Goal: Task Accomplishment & Management: Complete application form

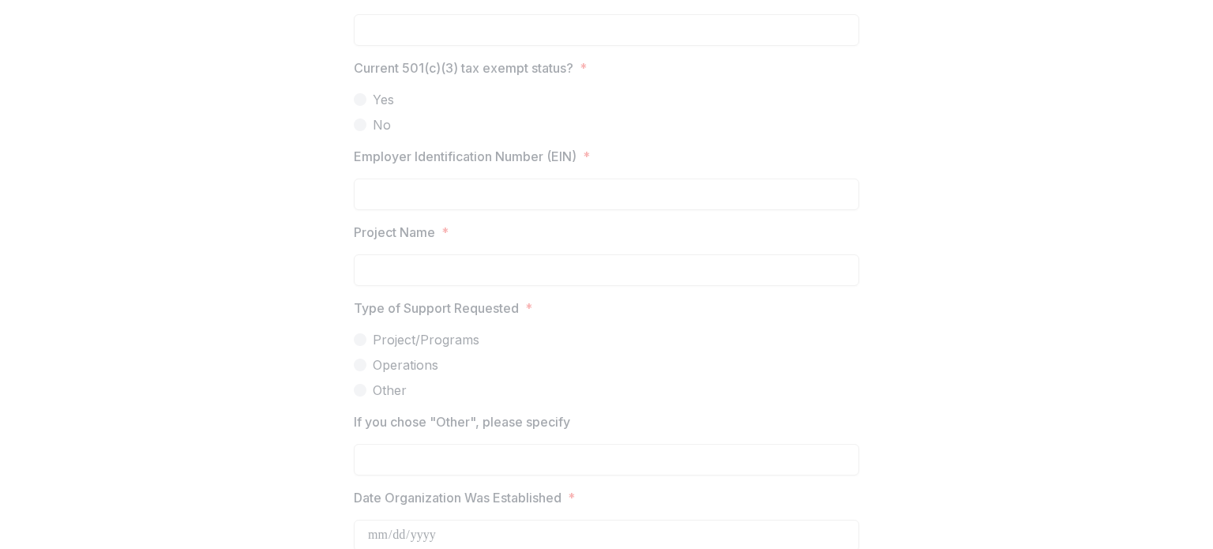
scroll to position [1210, 0]
click at [601, 426] on label "If you chose "Other", please specify" at bounding box center [602, 418] width 496 height 19
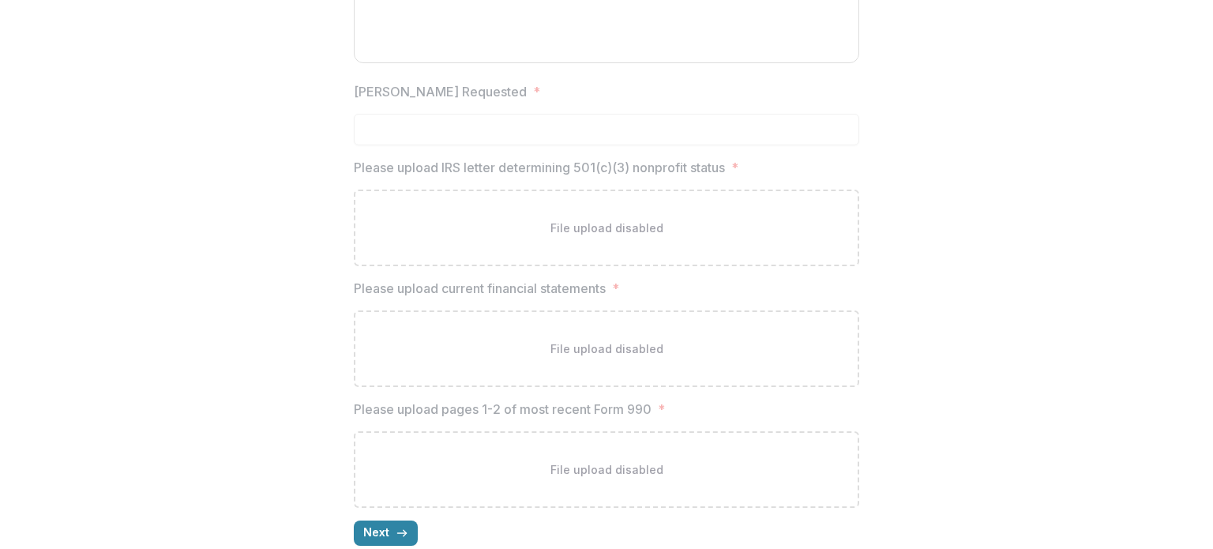
scroll to position [2035, 0]
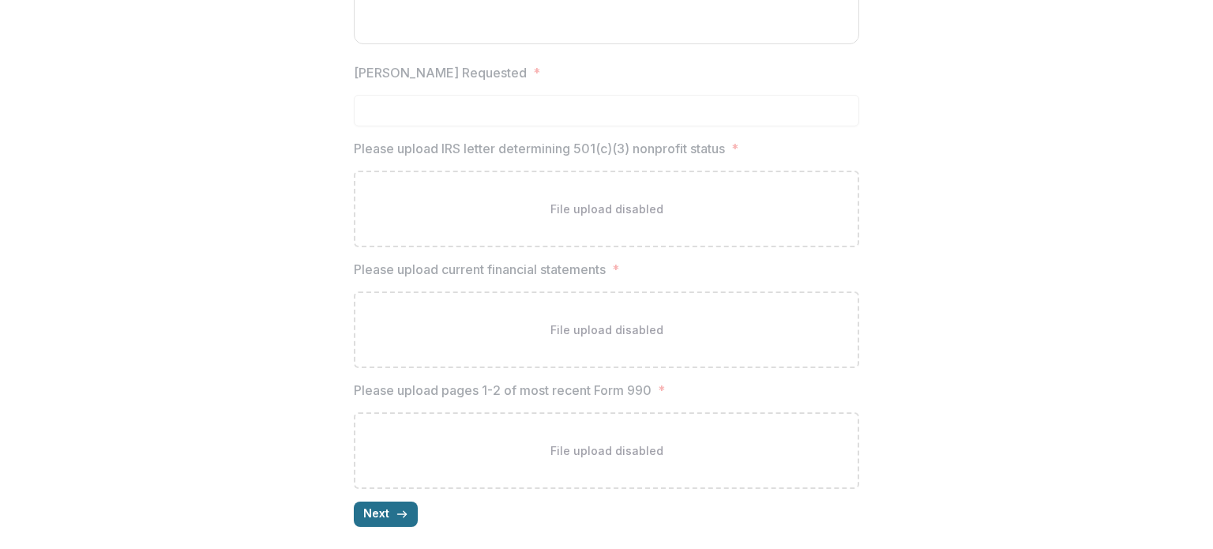
click at [389, 508] on button "Next" at bounding box center [386, 513] width 64 height 25
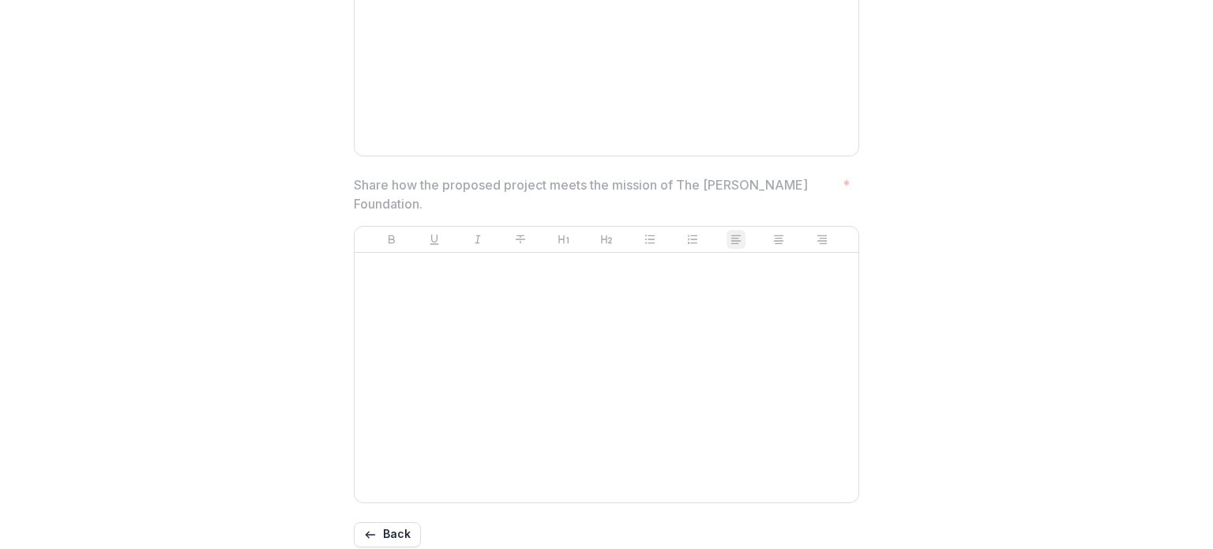
scroll to position [1398, 0]
click at [360, 520] on button "Back" at bounding box center [387, 532] width 67 height 25
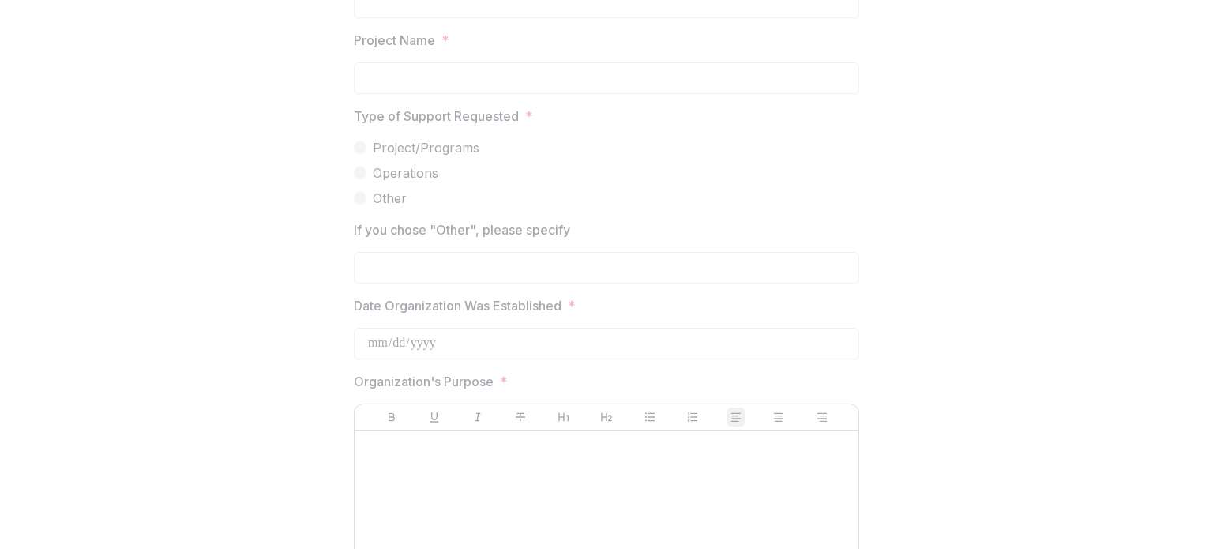
scroll to position [2035, 0]
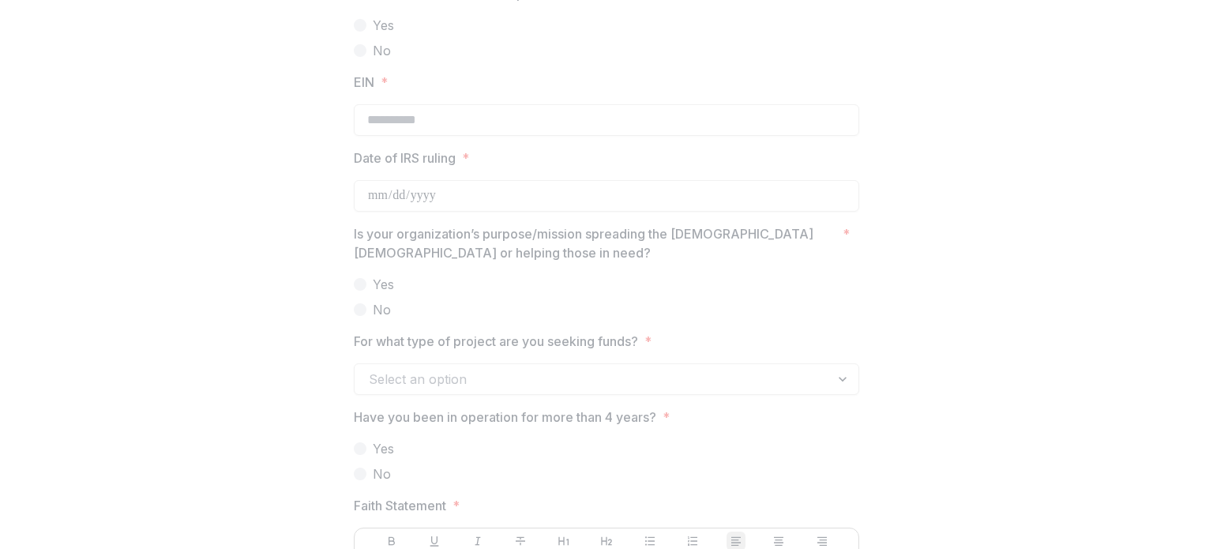
scroll to position [1627, 0]
click at [834, 381] on div "Select an option" at bounding box center [606, 376] width 505 height 32
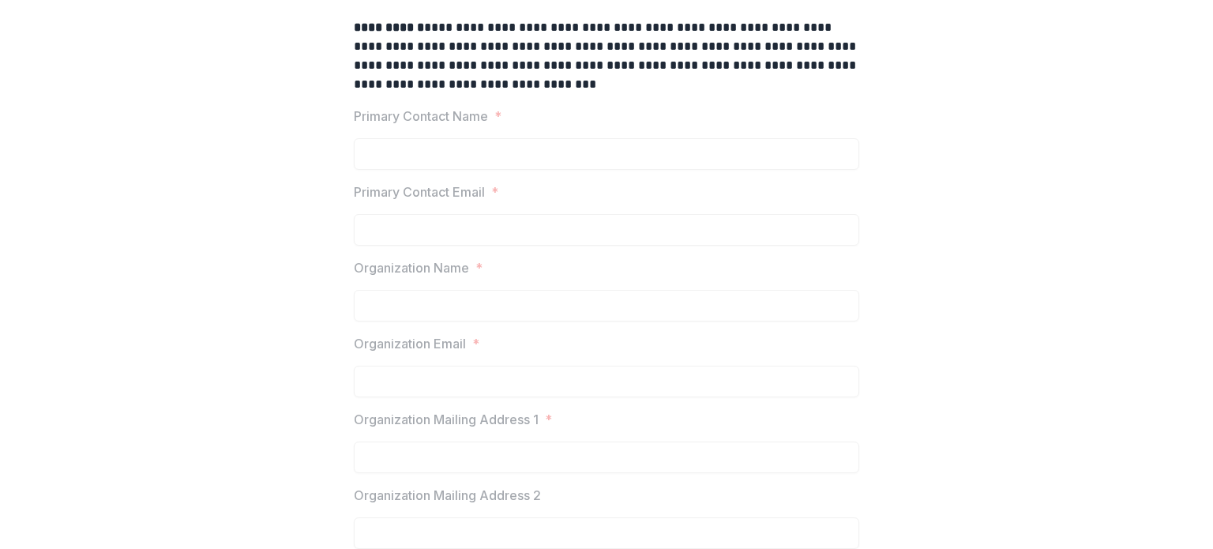
scroll to position [0, 0]
